Goal: Information Seeking & Learning: Find specific fact

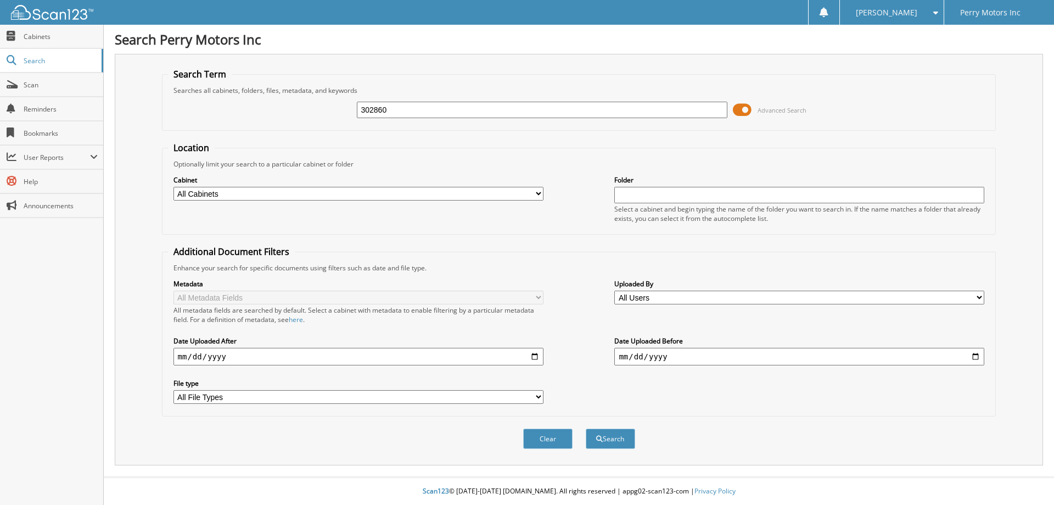
type input "302860"
click at [586, 428] on button "Search" at bounding box center [610, 438] width 49 height 20
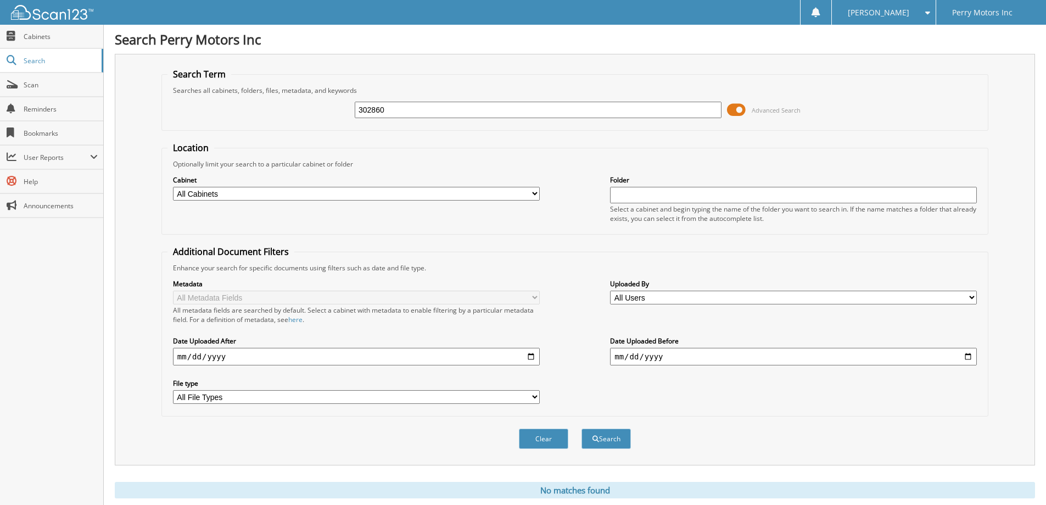
click at [534, 194] on select "All Cabinets 2020 BODY SHOP RECEIPTS 2020 BODY SHOP RO 2021 BODY SHOP RECEIPTS …" at bounding box center [356, 194] width 367 height 14
select select "50496"
click at [173, 187] on select "All Cabinets 2020 BODY SHOP RECEIPTS 2020 BODY SHOP RO 2021 BODY SHOP RECEIPTS …" at bounding box center [356, 194] width 367 height 14
click at [607, 441] on button "Search" at bounding box center [605, 438] width 49 height 20
click at [533, 193] on select "All Cabinets 2020 BODY SHOP RECEIPTS 2020 BODY SHOP RO 2021 BODY SHOP RECEIPTS …" at bounding box center [356, 194] width 367 height 14
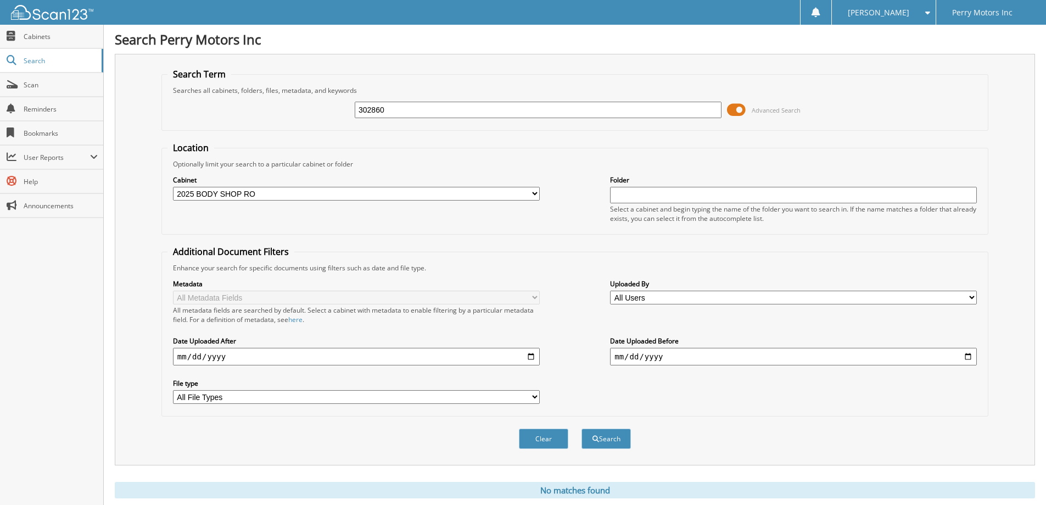
select select
click at [173, 187] on select "All Cabinets 2020 BODY SHOP RECEIPTS 2020 BODY SHOP RO 2021 BODY SHOP RECEIPTS …" at bounding box center [356, 194] width 367 height 14
drag, startPoint x: 388, startPoint y: 110, endPoint x: 345, endPoint y: 105, distance: 42.6
click at [345, 105] on div "302860 Advanced Search" at bounding box center [574, 110] width 815 height 30
drag, startPoint x: 358, startPoint y: 109, endPoint x: 377, endPoint y: 109, distance: 18.7
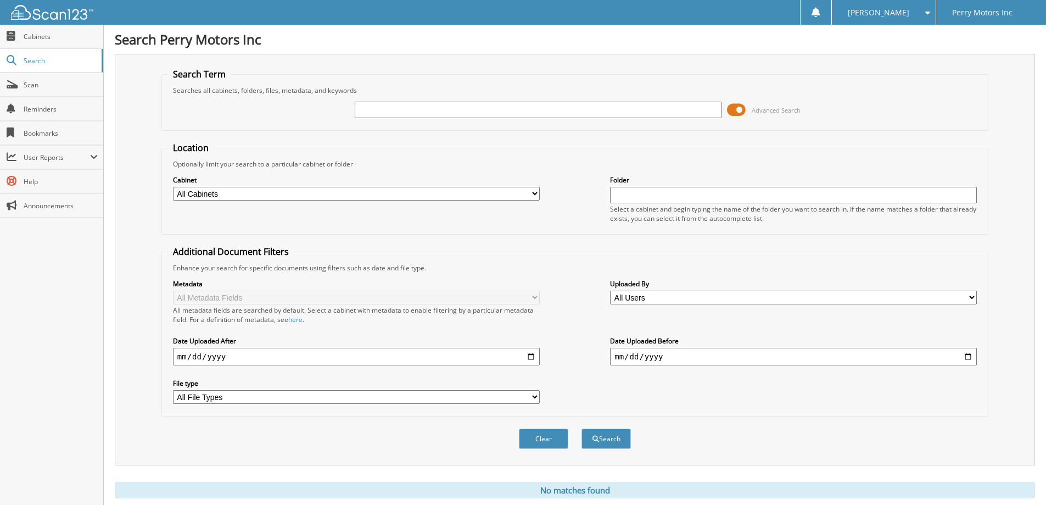
paste input "70749"
type input "70749"
click at [612, 437] on button "Search" at bounding box center [605, 438] width 49 height 20
drag, startPoint x: 384, startPoint y: 110, endPoint x: 351, endPoint y: 110, distance: 32.9
click at [351, 110] on div "70749 Advanced Search" at bounding box center [574, 110] width 815 height 30
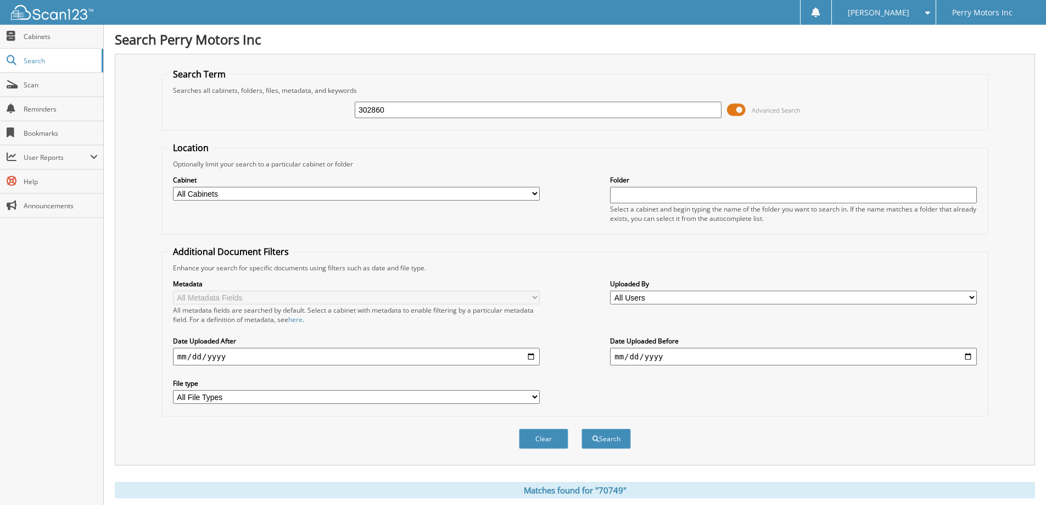
type input "302860"
click at [581, 428] on button "Search" at bounding box center [605, 438] width 49 height 20
click at [535, 193] on select "All Cabinets 2020 BODY SHOP RECEIPTS 2020 BODY SHOP RO 2021 BODY SHOP RECEIPTS …" at bounding box center [356, 194] width 367 height 14
select select "50496"
click at [173, 187] on select "All Cabinets 2020 BODY SHOP RECEIPTS 2020 BODY SHOP RO 2021 BODY SHOP RECEIPTS …" at bounding box center [356, 194] width 367 height 14
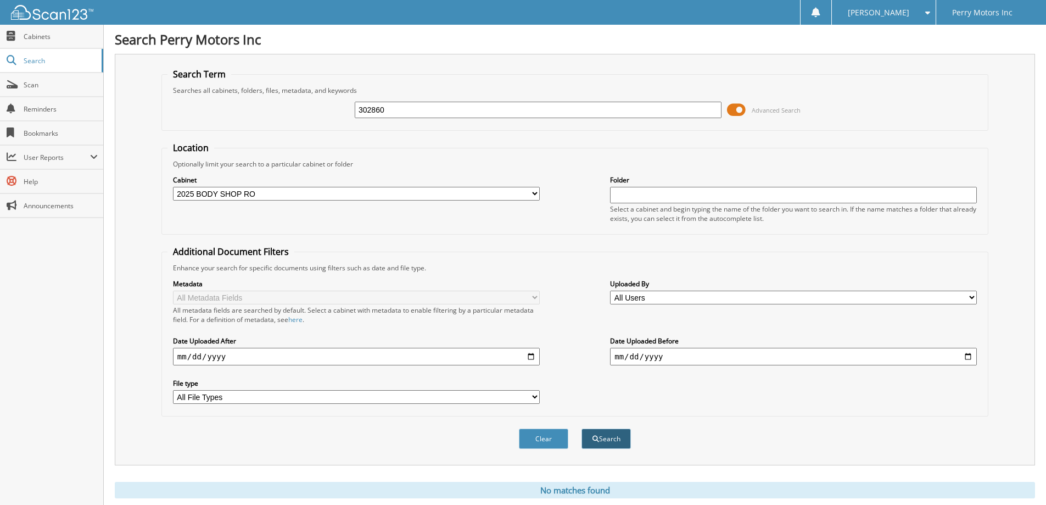
click at [610, 439] on button "Search" at bounding box center [605, 438] width 49 height 20
